Goal: Transaction & Acquisition: Download file/media

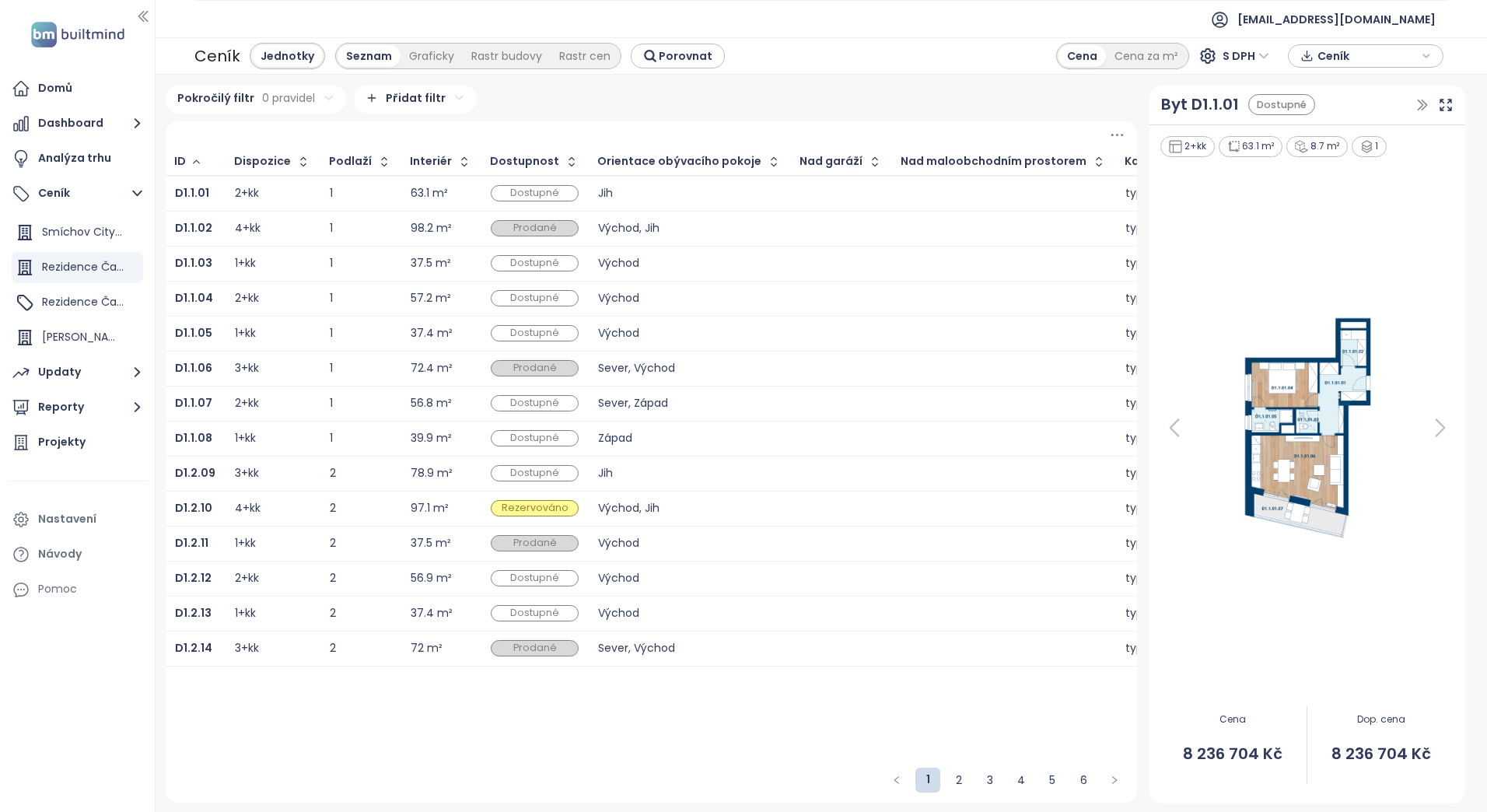
scroll to position [0, 2412]
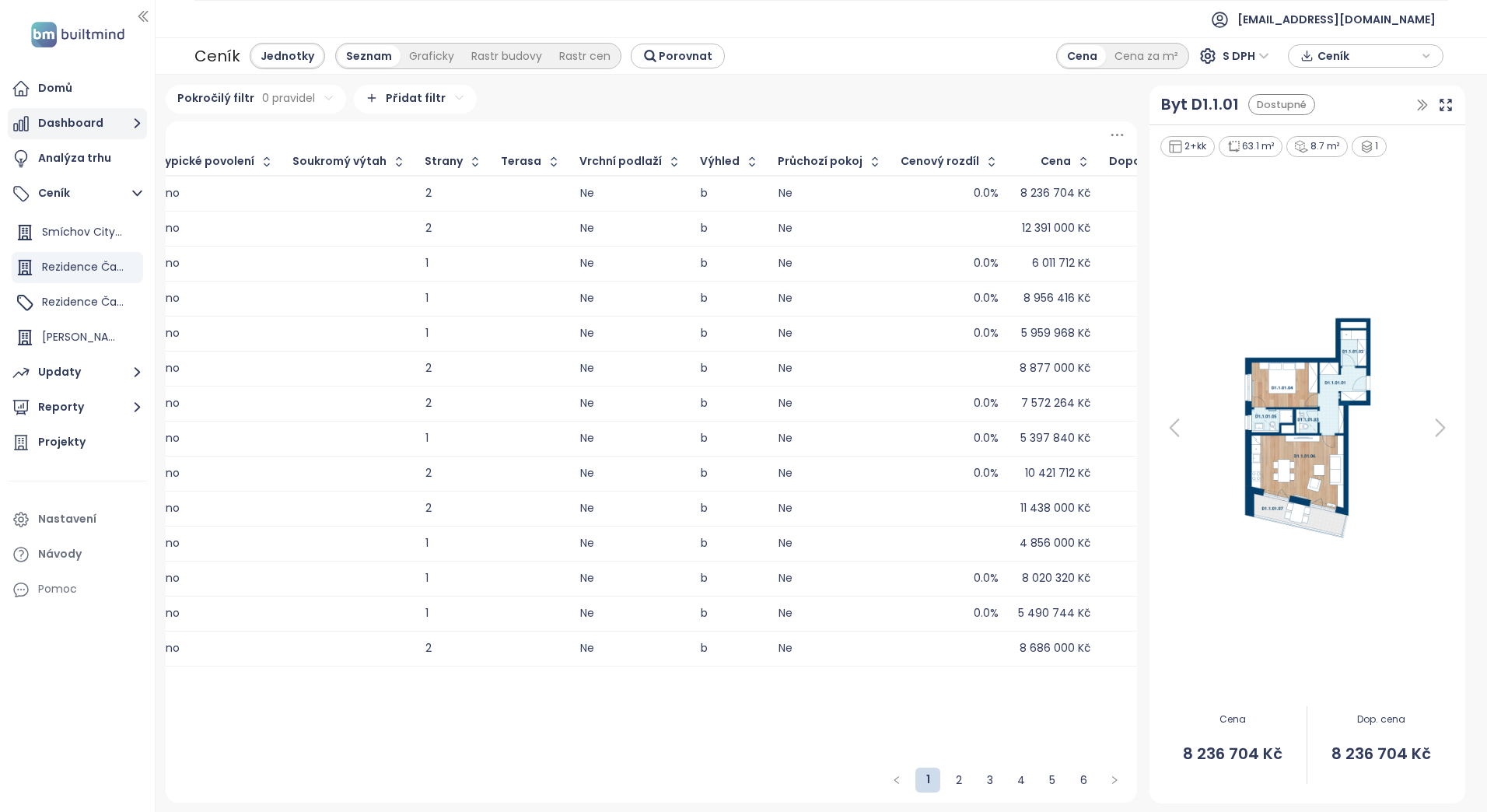
click at [65, 117] on button "Dashboard" at bounding box center [78, 123] width 140 height 32
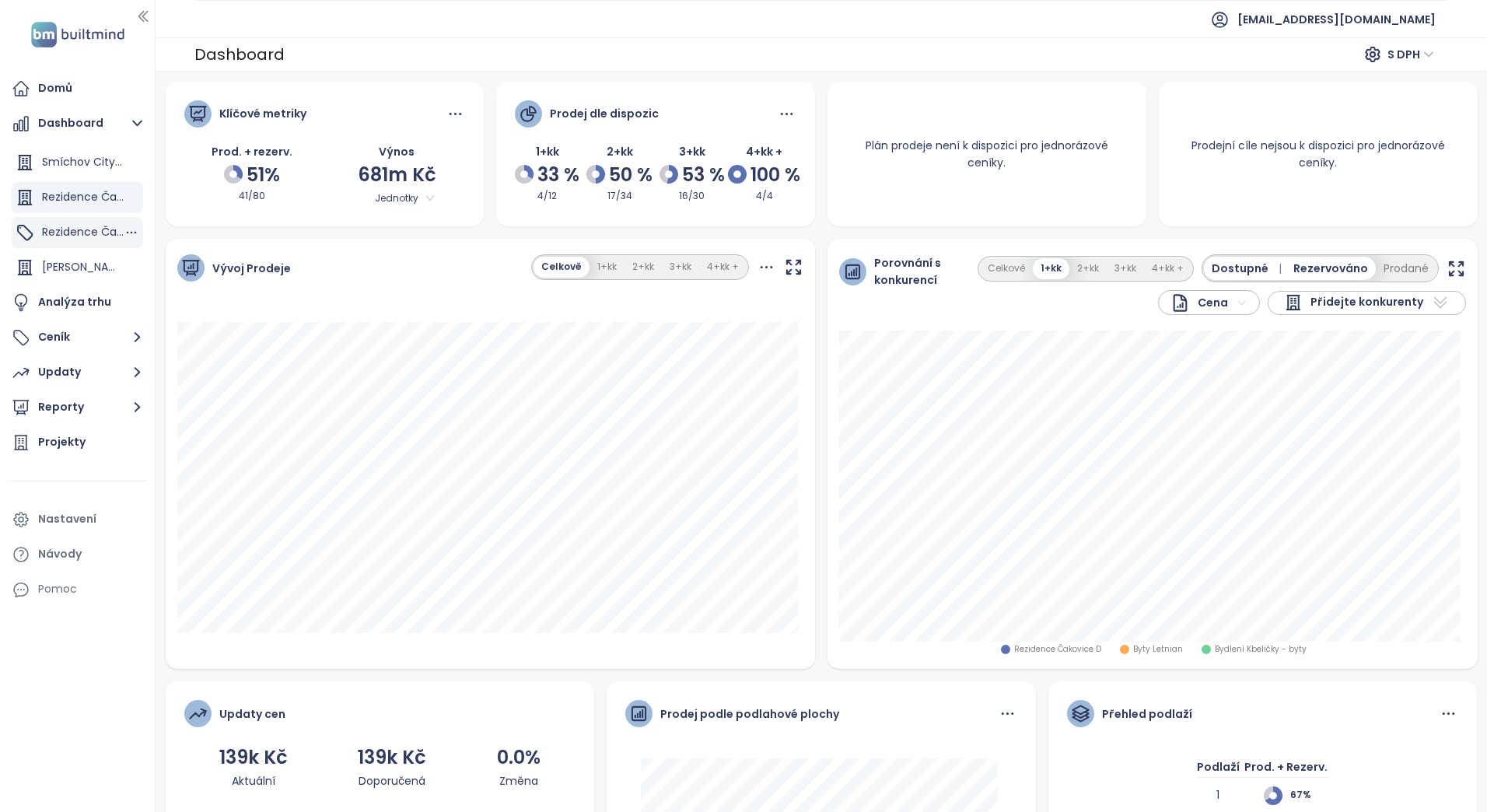
click at [85, 236] on span "Rezidence Čakovice B" at bounding box center [101, 231] width 119 height 15
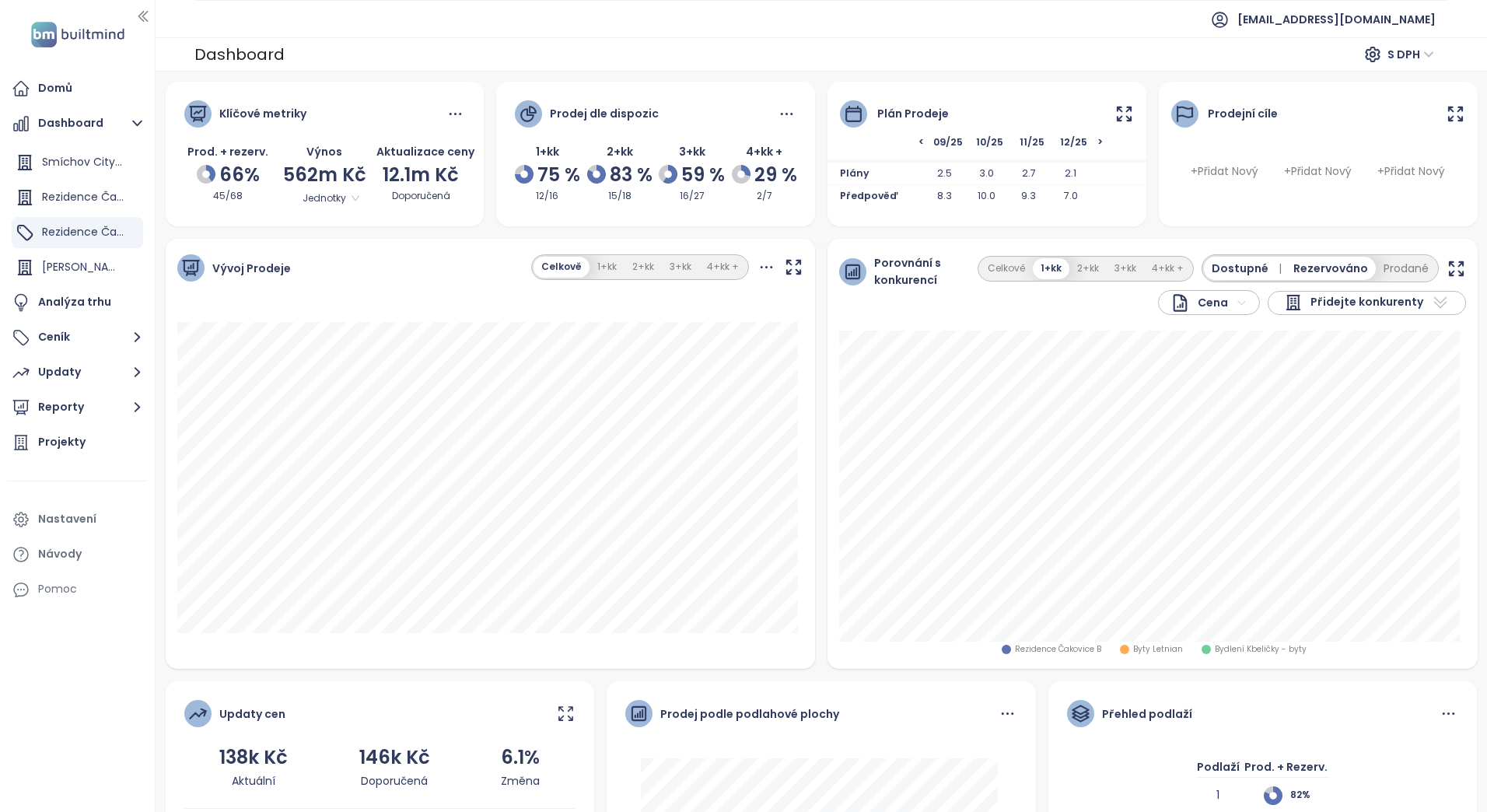
click at [917, 109] on div "Plán prodeje" at bounding box center [913, 114] width 72 height 17
click at [846, 111] on icon at bounding box center [853, 113] width 14 height 14
click at [1115, 115] on icon at bounding box center [1124, 114] width 19 height 19
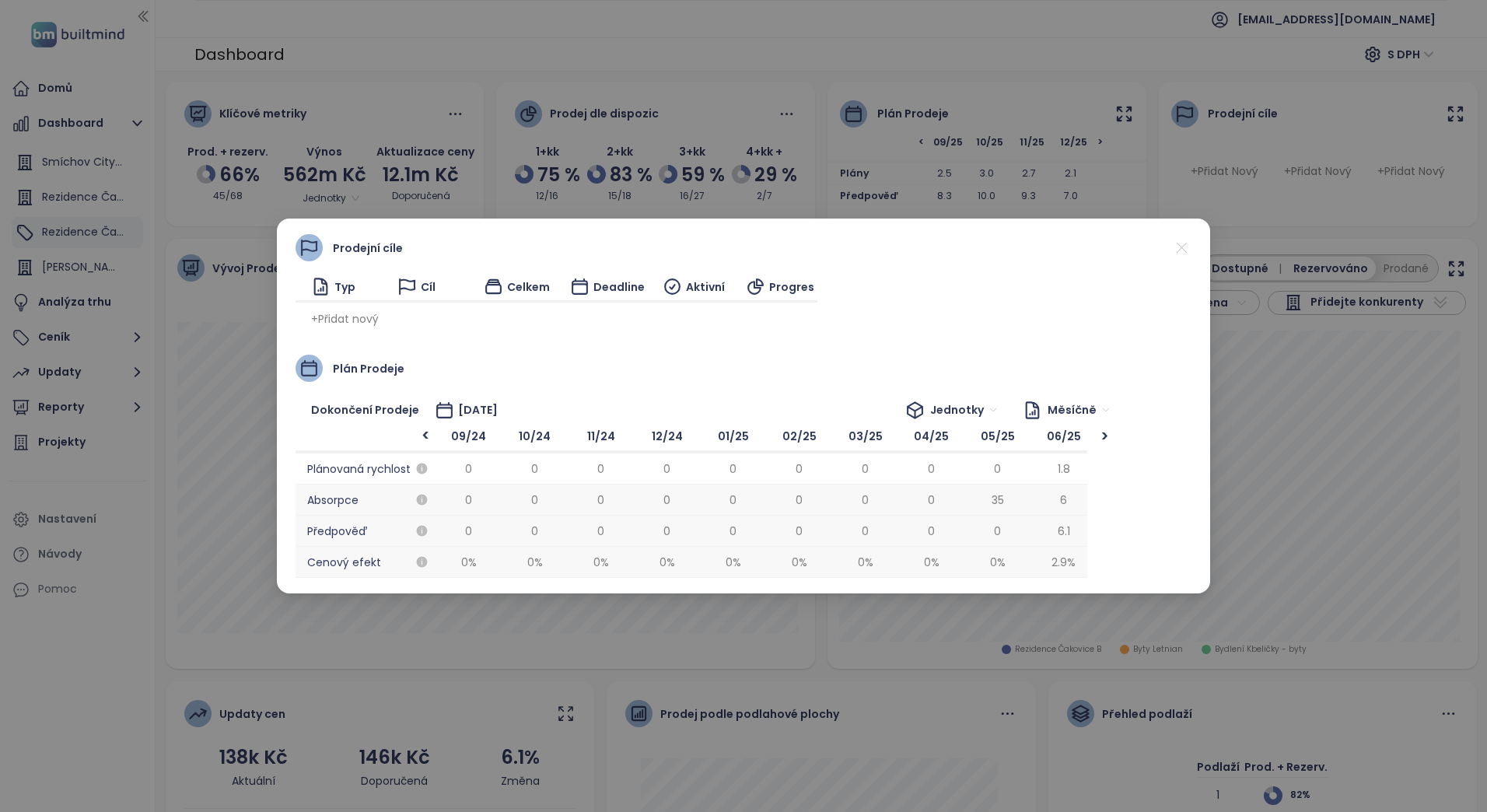
scroll to position [0, 595]
click at [468, 413] on span "[DATE]" at bounding box center [477, 409] width 39 height 17
click at [478, 411] on input "**********" at bounding box center [505, 409] width 92 height 17
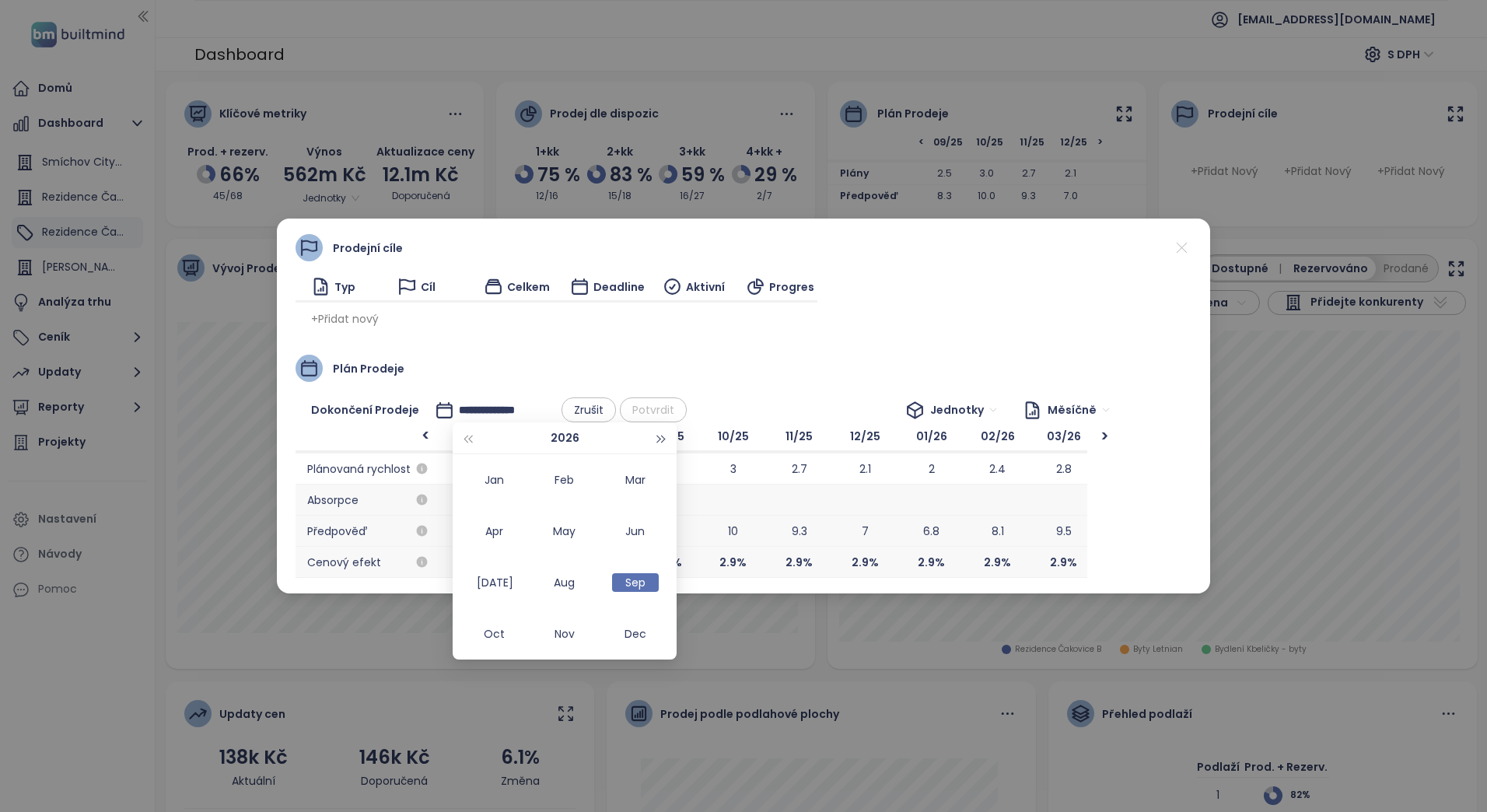
click at [659, 430] on button "button" at bounding box center [662, 437] width 17 height 32
click at [630, 484] on div "Mar" at bounding box center [635, 480] width 47 height 19
type input "**********"
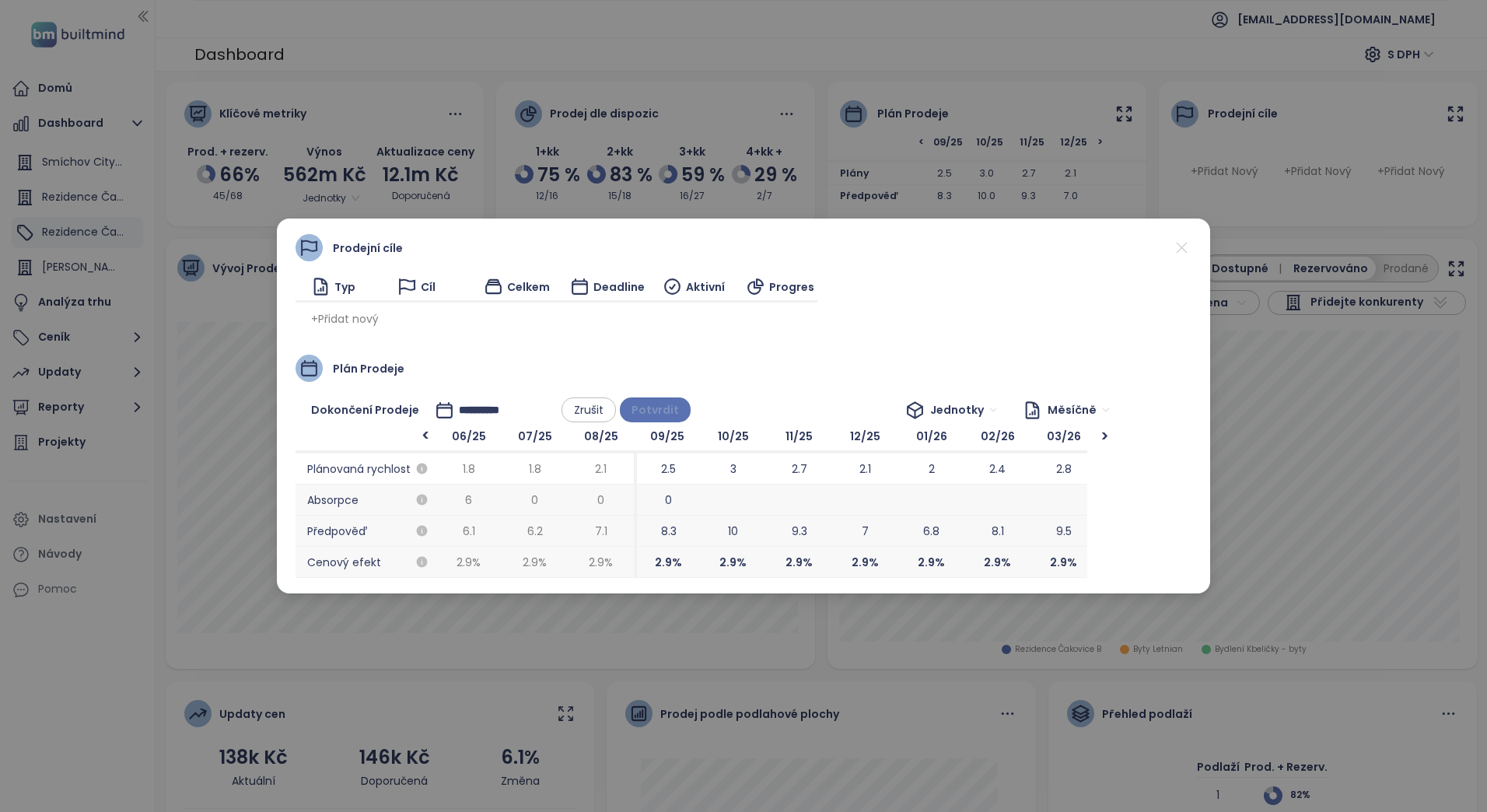
click at [665, 406] on span "Potvrdit" at bounding box center [655, 409] width 48 height 17
click at [1319, 397] on div "Prodejní cíle Typ Cíl Celkem Deadline Aktivní Progres + Přidat nový Plán prodej…" at bounding box center [744, 406] width 1487 height 812
click at [1009, 23] on div "Prodejní cíle Typ Cíl Celkem Deadline Aktivní Progres + Přidat nový Plán prodej…" at bounding box center [744, 406] width 1487 height 812
click at [1181, 245] on icon at bounding box center [1182, 248] width 19 height 19
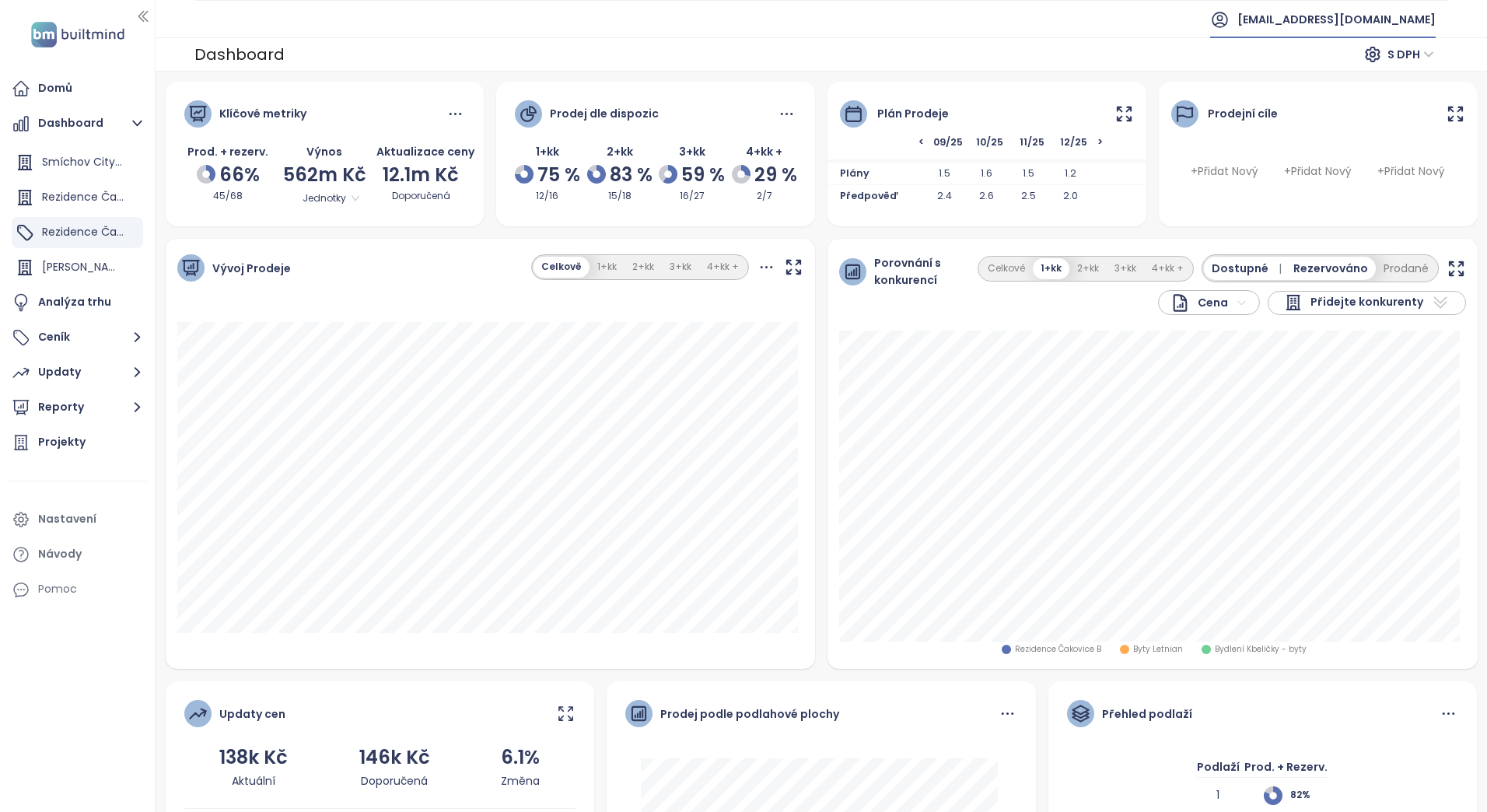
click at [1390, 19] on span "[EMAIL_ADDRESS][DOMAIN_NAME]" at bounding box center [1336, 19] width 198 height 37
click at [1283, 66] on span "Odhlásit se" at bounding box center [1286, 63] width 60 height 15
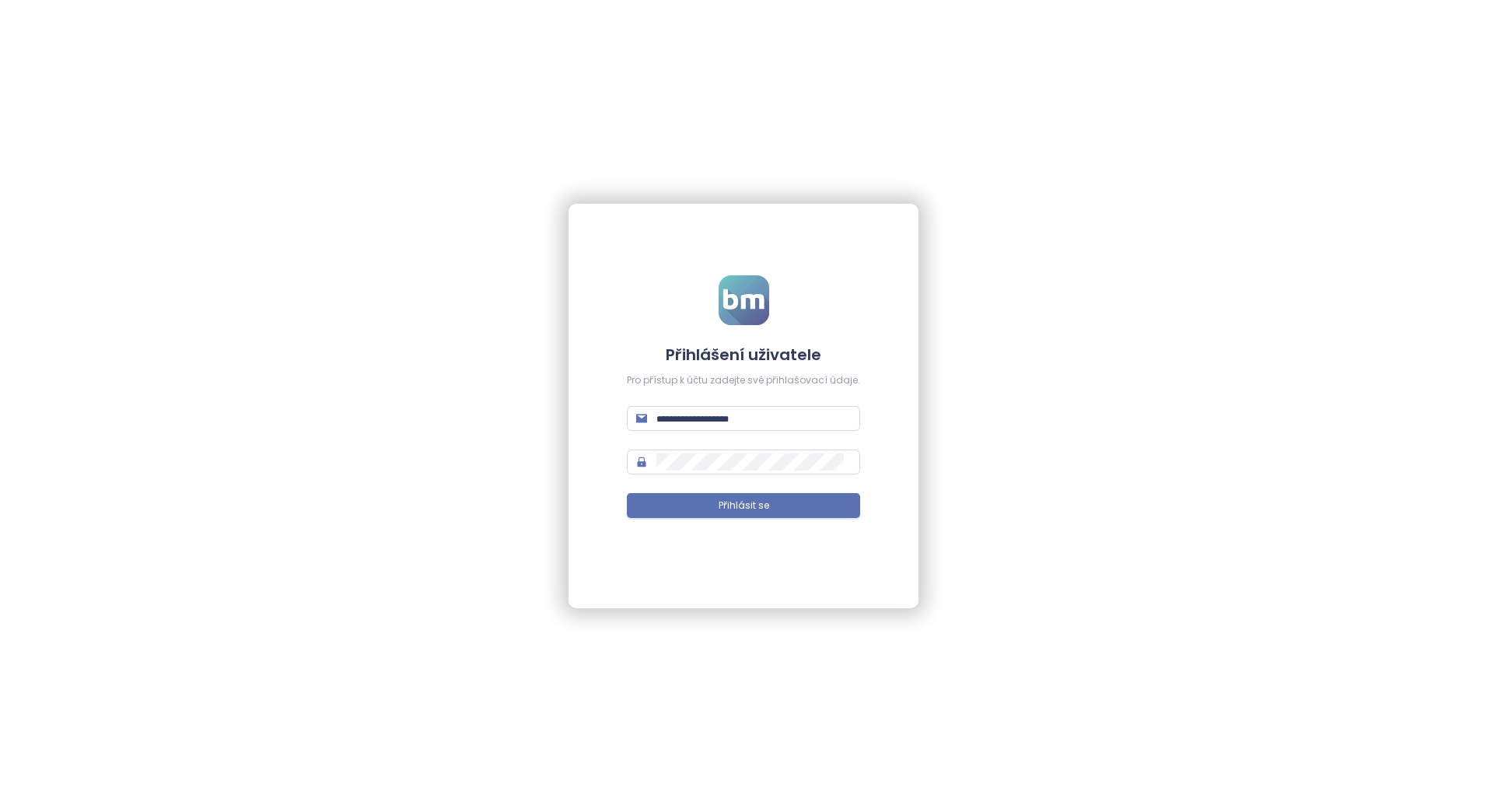
type input "**********"
click at [744, 508] on span "Přihlásit se" at bounding box center [744, 505] width 51 height 14
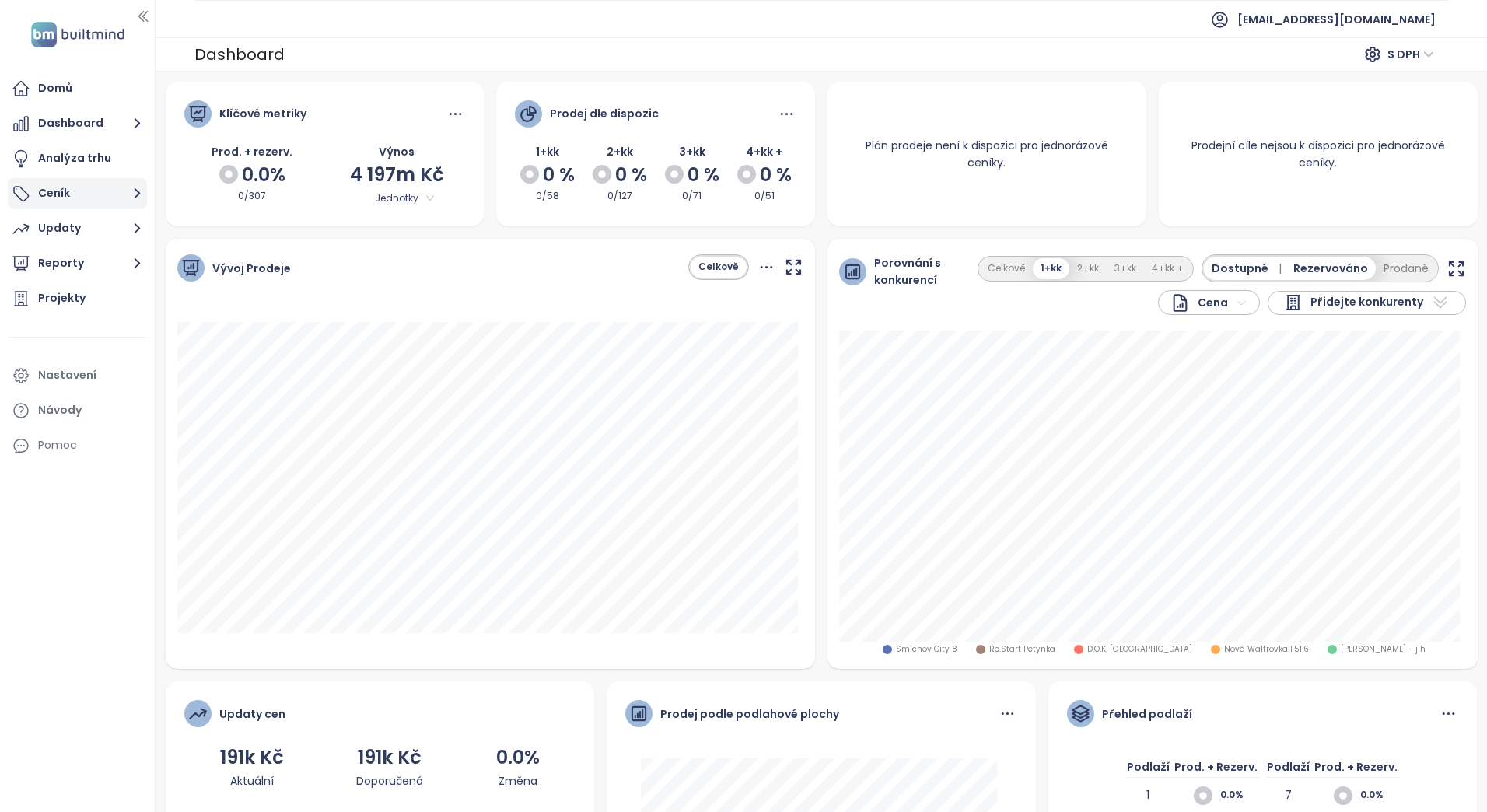
click at [132, 188] on icon "button" at bounding box center [137, 193] width 19 height 19
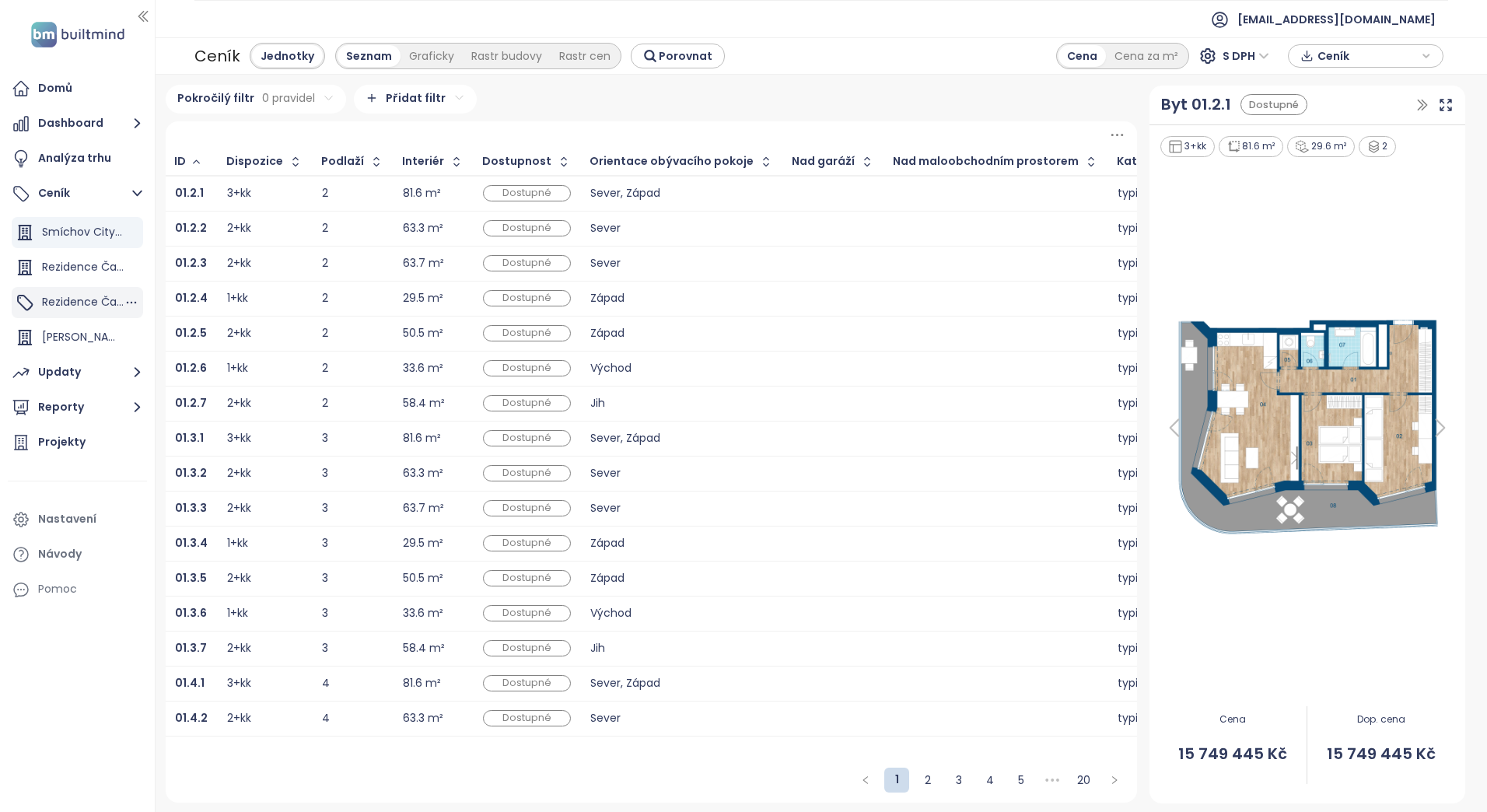
click at [84, 301] on span "Rezidence Čakovice B" at bounding box center [101, 301] width 119 height 15
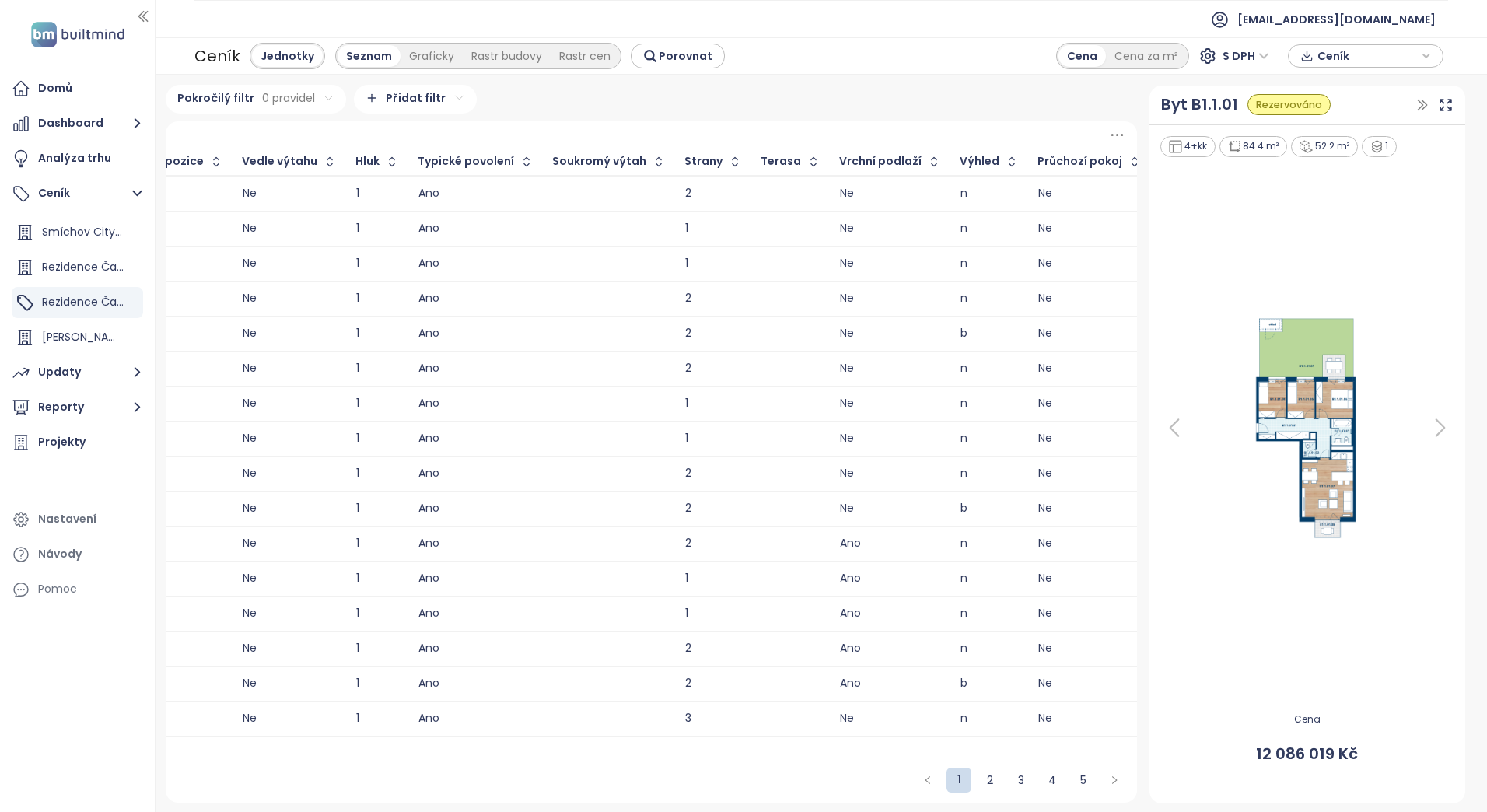
scroll to position [0, 2148]
click at [93, 362] on button "Updaty" at bounding box center [78, 372] width 140 height 32
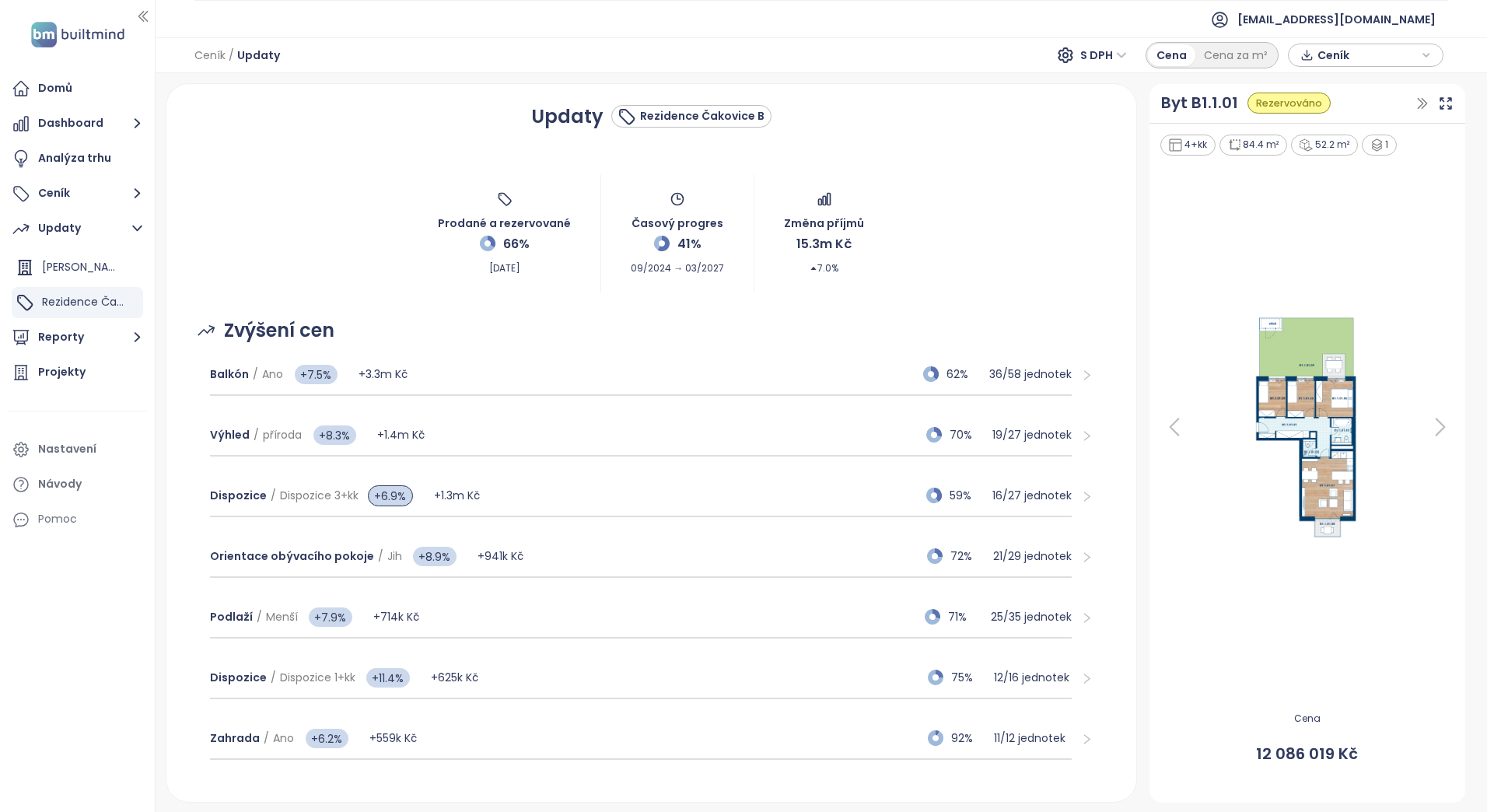
click at [1341, 52] on span "Ceník" at bounding box center [1367, 55] width 100 height 23
click at [1321, 122] on button "Stáhnout" at bounding box center [1365, 133] width 139 height 25
